Goal: Ask a question: Seek information or help from site administrators or community

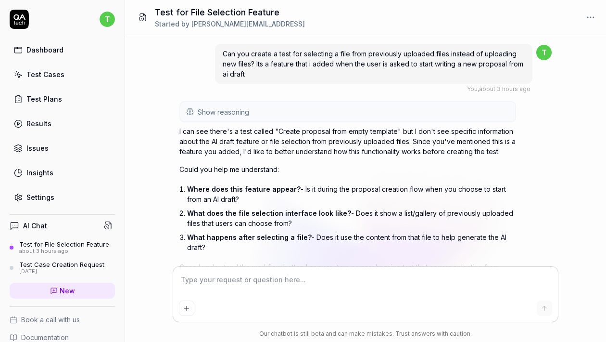
scroll to position [58, 0]
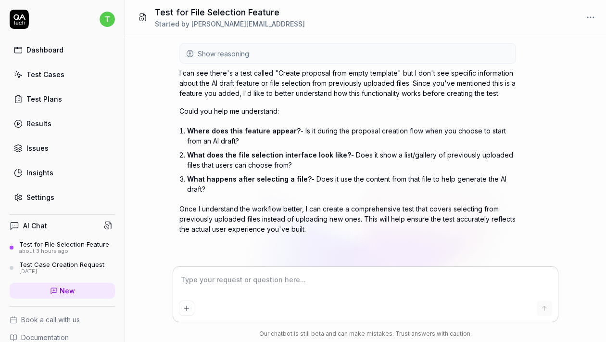
type textarea "*"
click at [249, 281] on textarea at bounding box center [366, 284] width 374 height 24
type textarea "i"
type textarea "*"
type textarea "it"
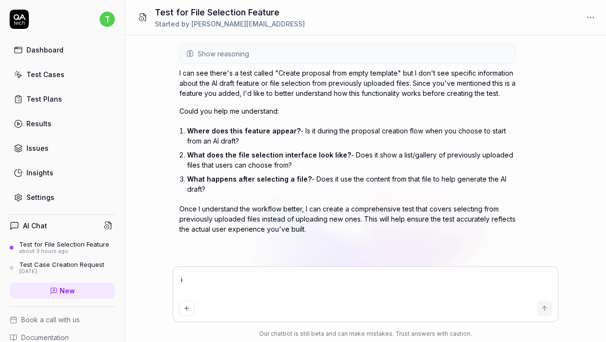
type textarea "*"
type textarea "it"
type textarea "*"
type textarea "it h"
type textarea "*"
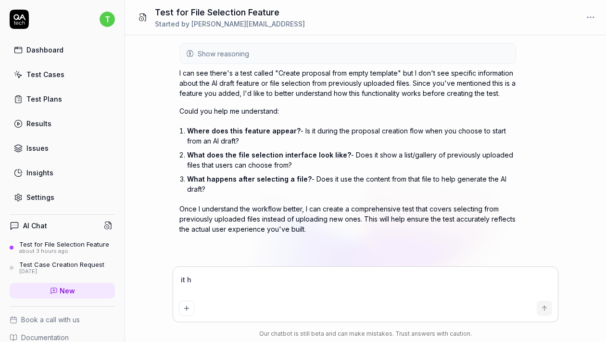
type textarea "it ha"
type textarea "*"
type textarea "it hap"
type textarea "*"
type textarea "it happ"
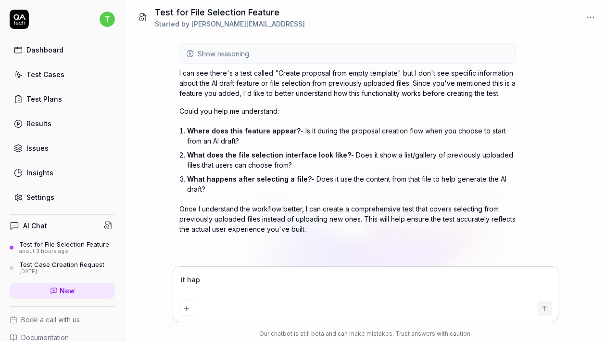
type textarea "*"
type textarea "it [PERSON_NAME]"
type textarea "*"
type textarea "it happen"
type textarea "*"
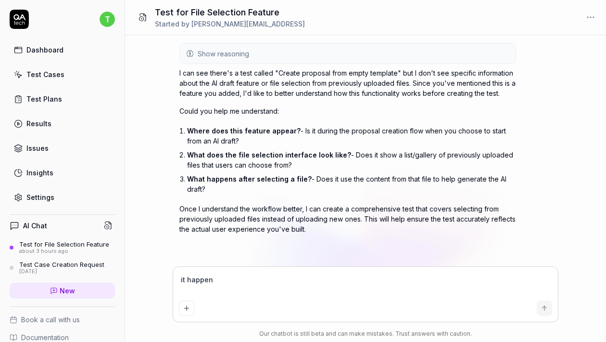
type textarea "it happens"
type textarea "*"
type textarea "it happens"
type textarea "*"
type textarea "it happens w"
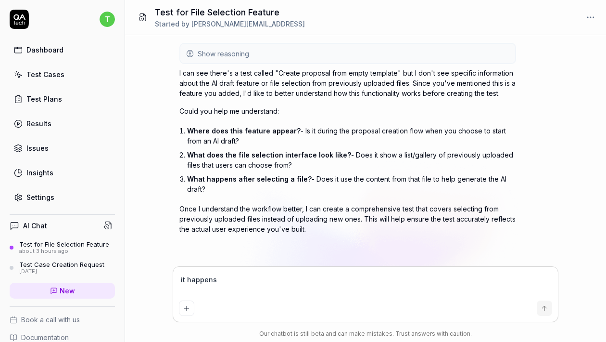
type textarea "*"
type textarea "it happens wh"
type textarea "*"
type textarea "it happens whe"
type textarea "*"
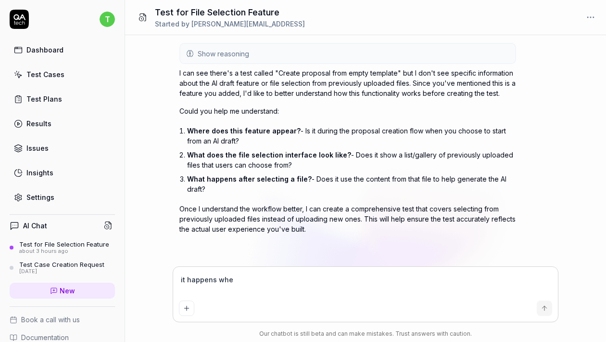
type textarea "it happens when"
type textarea "*"
type textarea "it happens when"
type textarea "*"
type textarea "it happens when t"
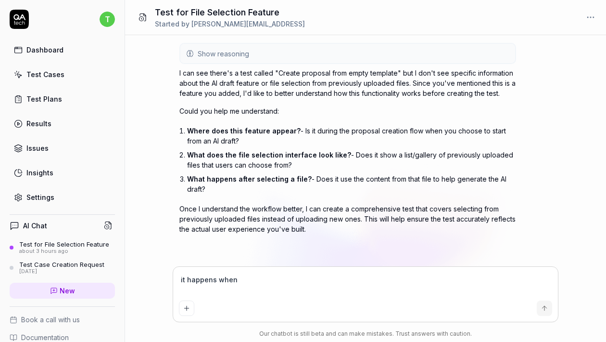
type textarea "*"
type textarea "it happens when th"
type textarea "*"
type textarea "it happens when the"
type textarea "*"
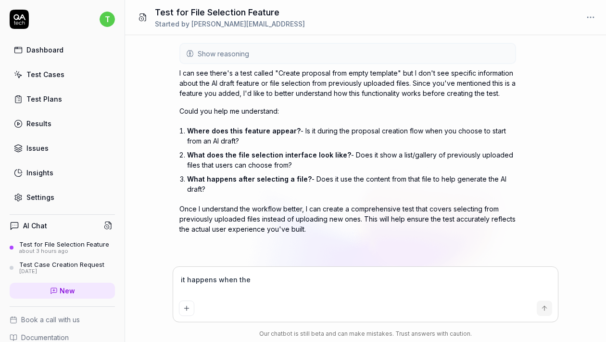
type textarea "it happens when the"
type textarea "*"
type textarea "it happens when the u"
type textarea "*"
type textarea "it happens when the us"
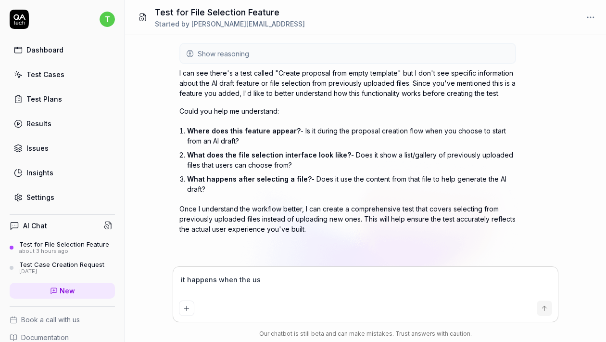
type textarea "*"
type textarea "it happens when the use"
type textarea "*"
type textarea "it happens when the user"
type textarea "*"
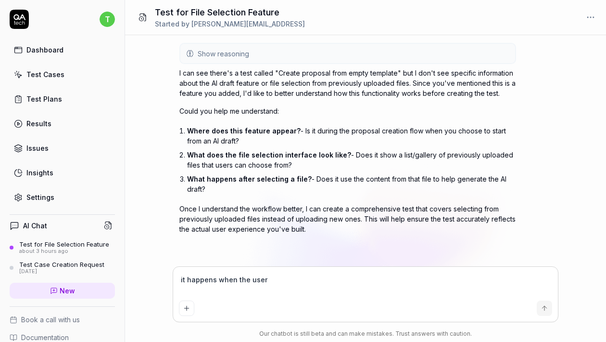
type textarea "it happens when the user"
type textarea "*"
type textarea "1"
type textarea "*"
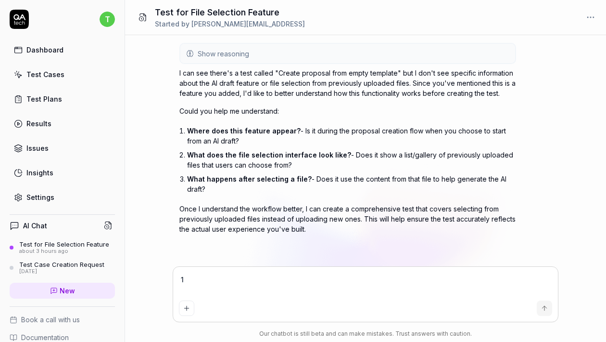
type textarea "1."
type textarea "*"
type textarea "1."
type textarea "*"
type textarea "1. Y"
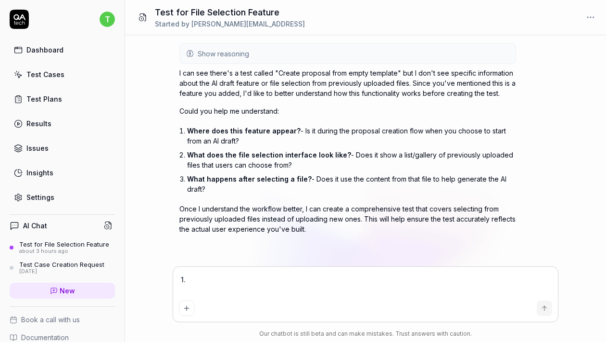
type textarea "*"
type textarea "1. Ye"
type textarea "*"
type textarea "1. Yes"
type textarea "*"
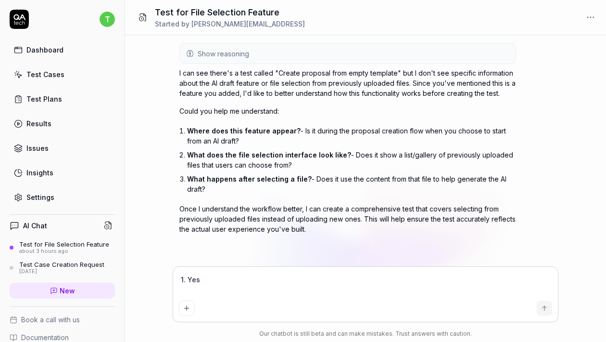
type textarea "1. Yes,"
type textarea "*"
type textarea "1. Yes,"
type textarea "*"
type textarea "1. Yes, t"
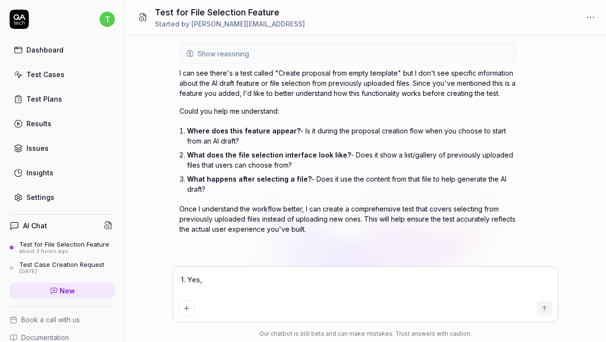
type textarea "*"
type textarea "1. Yes, th"
type textarea "*"
type textarea "1. Yes, tha"
type textarea "*"
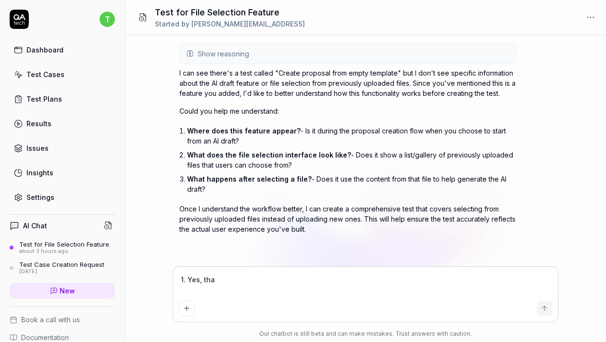
type textarea "1. Yes, that"
type textarea "*"
type textarea "1. Yes, thats"
type textarea "*"
type textarea "1. Yes, thats"
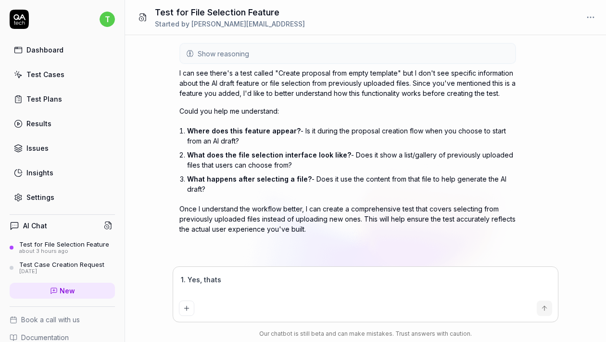
type textarea "*"
type textarea "1. Yes, thats w"
type textarea "*"
type textarea "1. Yes, thats wh"
type textarea "*"
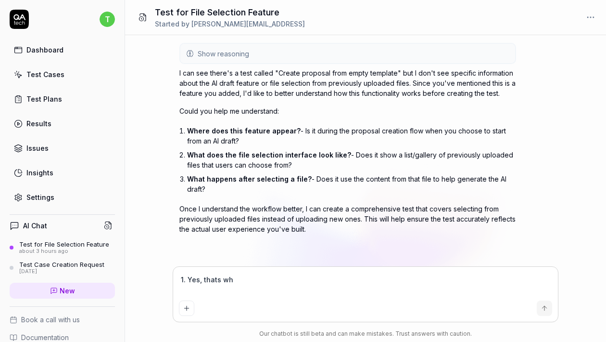
type textarea "1. Yes, thats whe"
type textarea "*"
type textarea "1. Yes, thats wher"
type textarea "*"
type textarea "1. Yes, thats where"
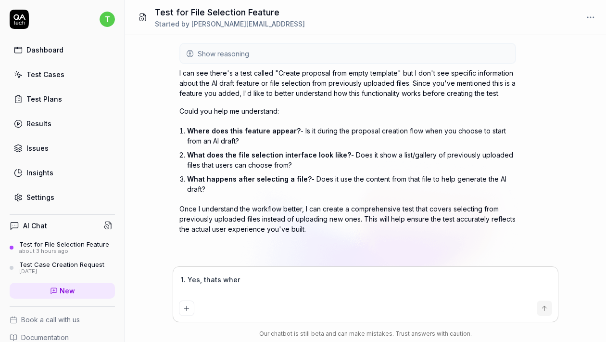
type textarea "*"
type textarea "1. Yes, thats where"
type textarea "*"
type textarea "1. Yes, thats where i"
type textarea "*"
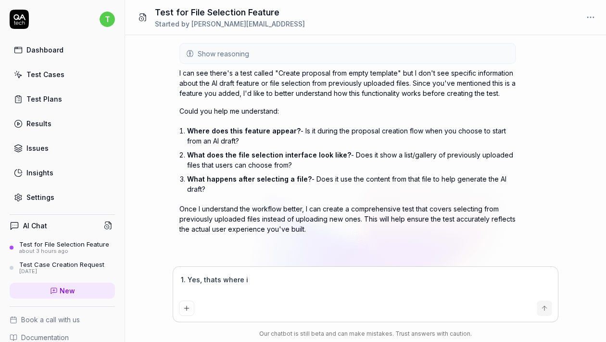
type textarea "1. Yes, thats where it"
type textarea "*"
type textarea "1. Yes, thats where it"
type textarea "*"
type textarea "1. Yes, thats where it h"
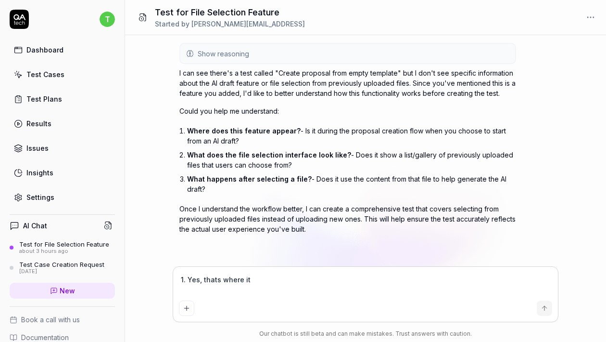
type textarea "*"
type textarea "1. Yes, thats where it ha"
type textarea "*"
type textarea "1. Yes, thats where it hap"
type textarea "*"
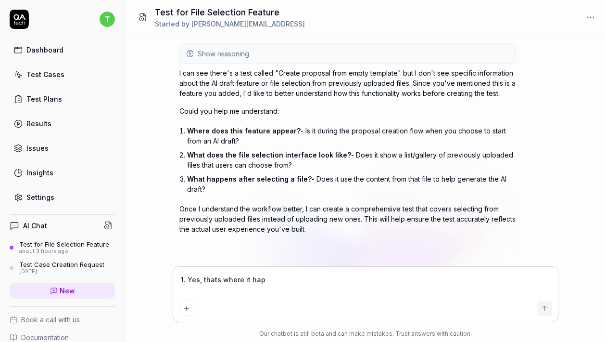
type textarea "1. Yes, thats where it happ"
type textarea "*"
type textarea "1. Yes, thats where it [PERSON_NAME]"
type textarea "*"
type textarea "1. Yes, thats where it happen"
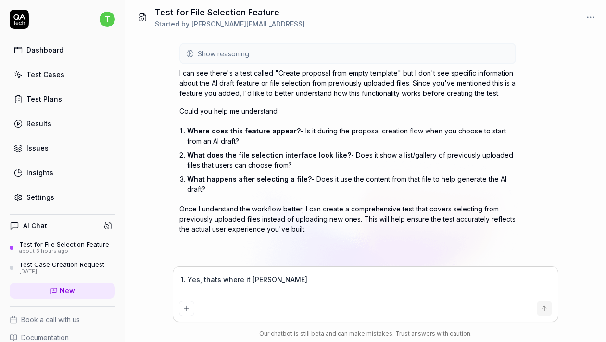
type textarea "*"
type textarea "1. Yes, thats where it happens"
type textarea "*"
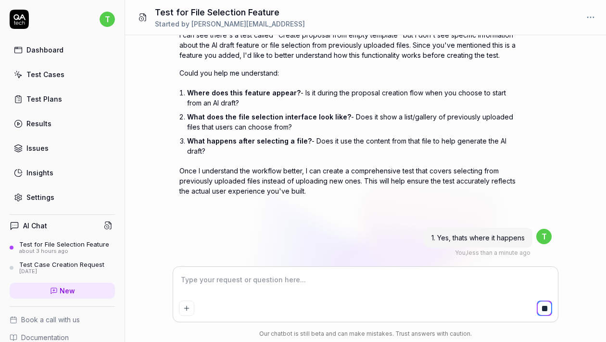
scroll to position [112, 0]
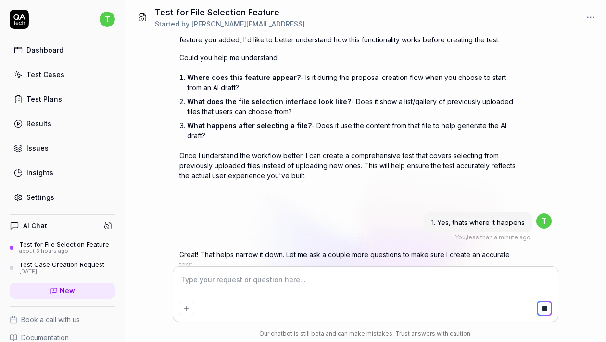
type textarea "*"
